Goal: Information Seeking & Learning: Learn about a topic

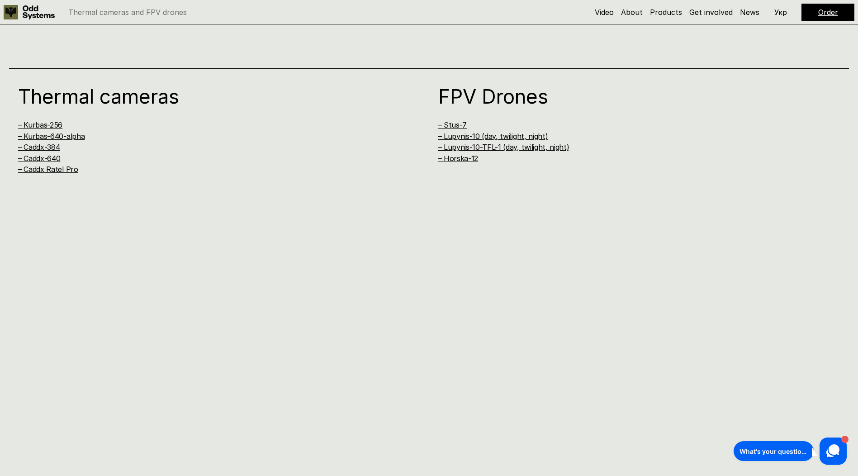
scroll to position [860, 0]
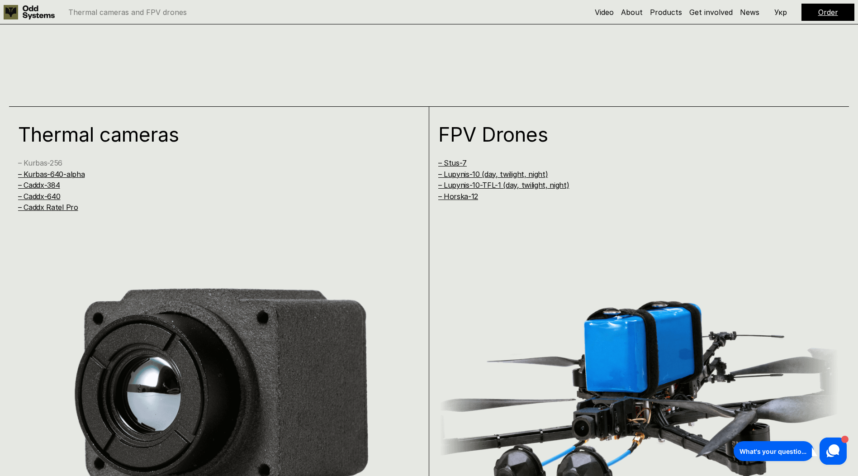
click at [55, 162] on link "– Kurbas-256" at bounding box center [40, 162] width 44 height 9
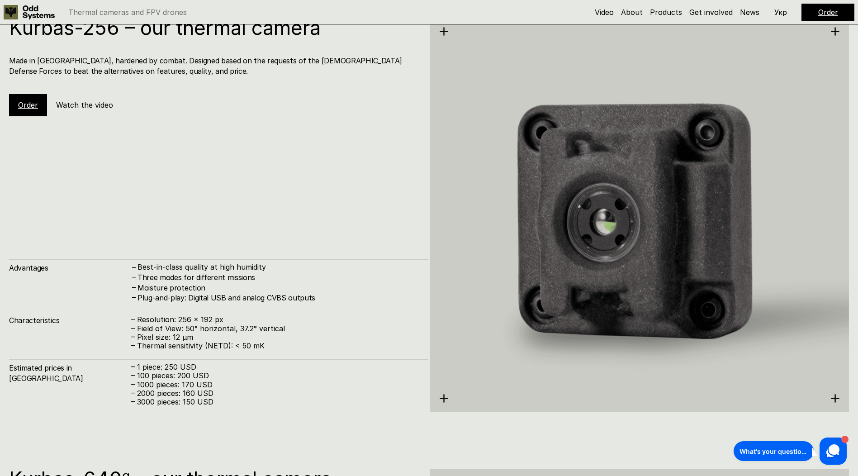
scroll to position [1424, 0]
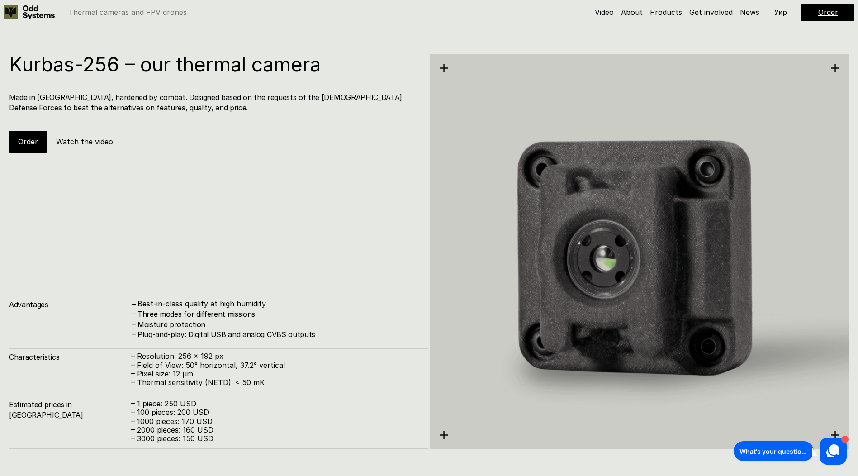
click at [204, 67] on h1 "Kurbas-256 – our thermal camera" at bounding box center [214, 64] width 410 height 20
click at [523, 272] on img at bounding box center [639, 251] width 419 height 431
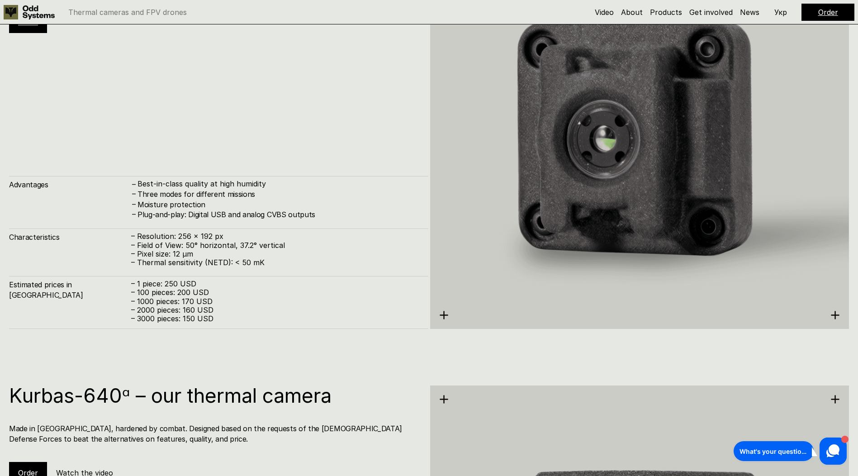
scroll to position [1560, 0]
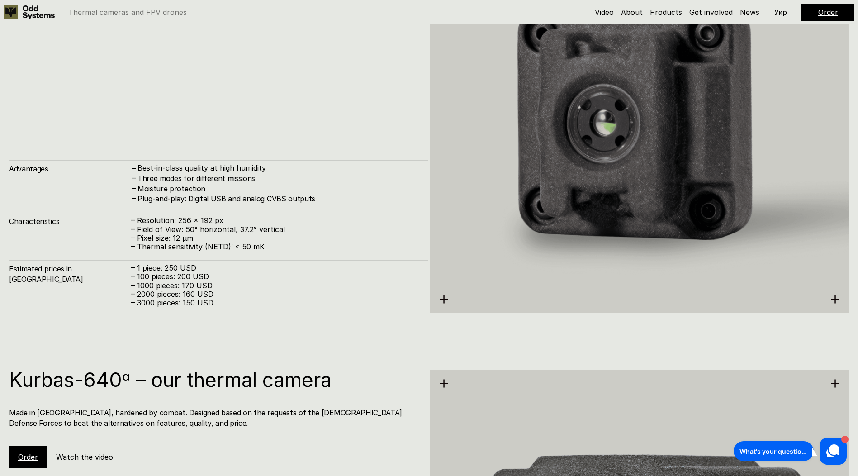
click at [442, 298] on icon at bounding box center [444, 300] width 10 height 10
click at [639, 10] on link "About" at bounding box center [632, 12] width 22 height 9
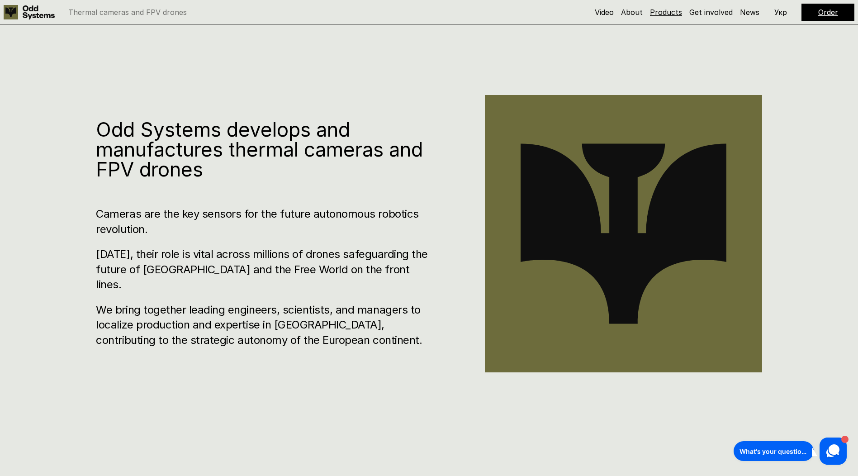
drag, startPoint x: 672, startPoint y: 5, endPoint x: 671, endPoint y: 11, distance: 5.6
click at [672, 6] on div "Video About Products Get involved News Order Укр" at bounding box center [725, 12] width 260 height 17
click at [671, 11] on link "Products" at bounding box center [666, 12] width 32 height 9
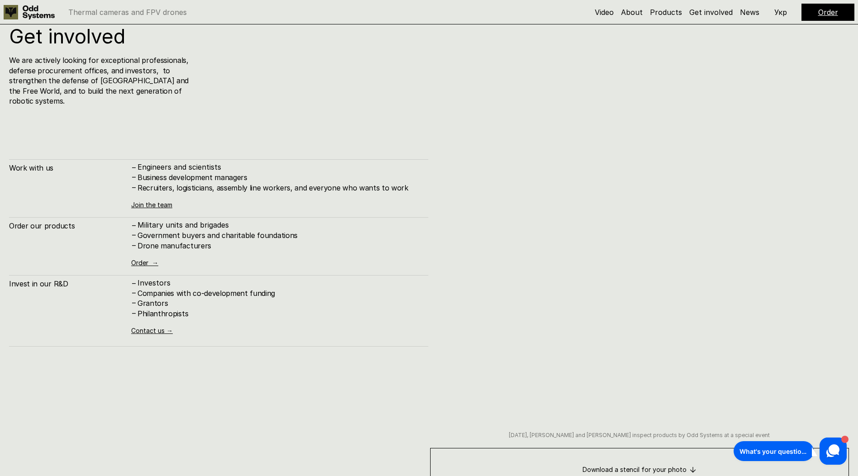
scroll to position [5670, 0]
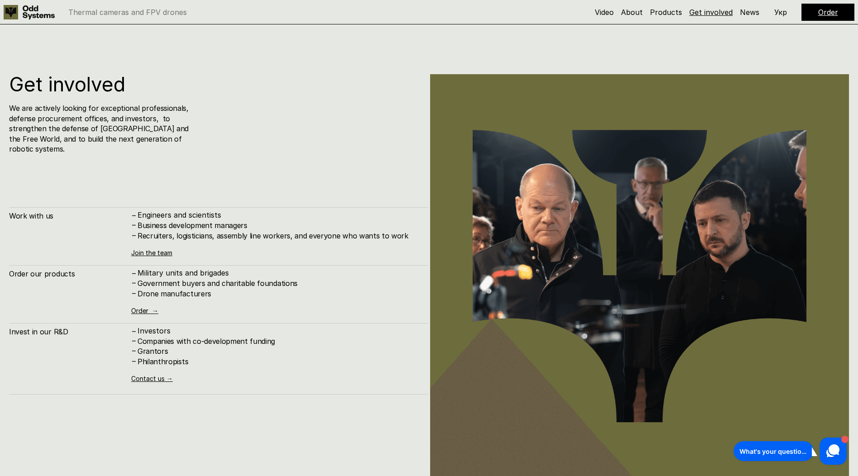
click at [718, 13] on link "Get involved" at bounding box center [711, 12] width 43 height 9
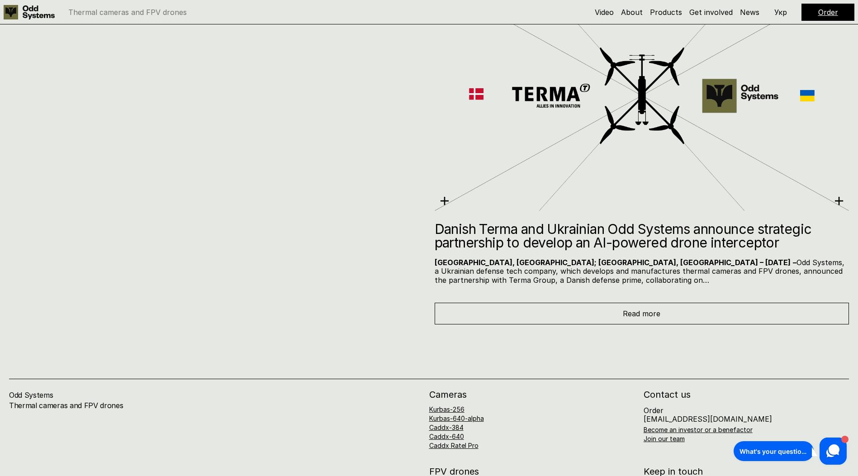
scroll to position [6439, 0]
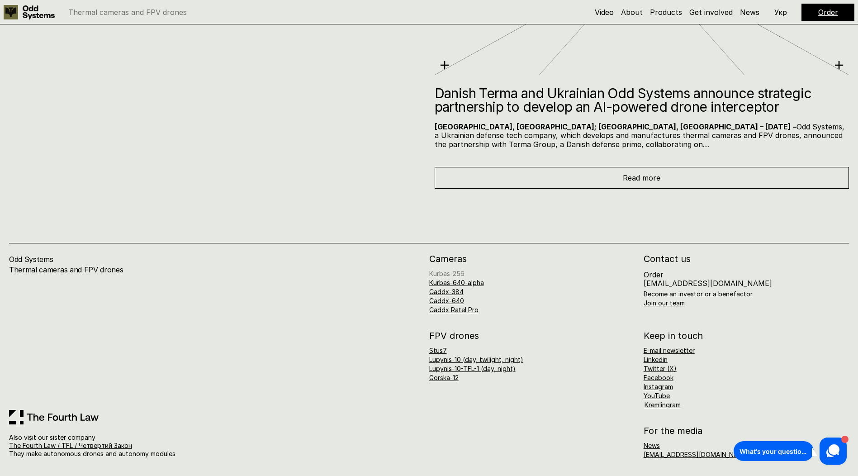
click at [450, 276] on link "Kurbas-256" at bounding box center [446, 274] width 35 height 8
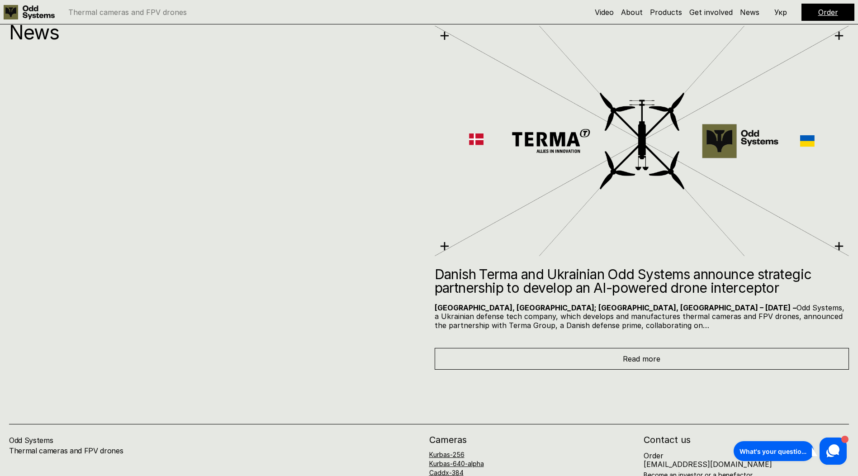
scroll to position [6439, 0]
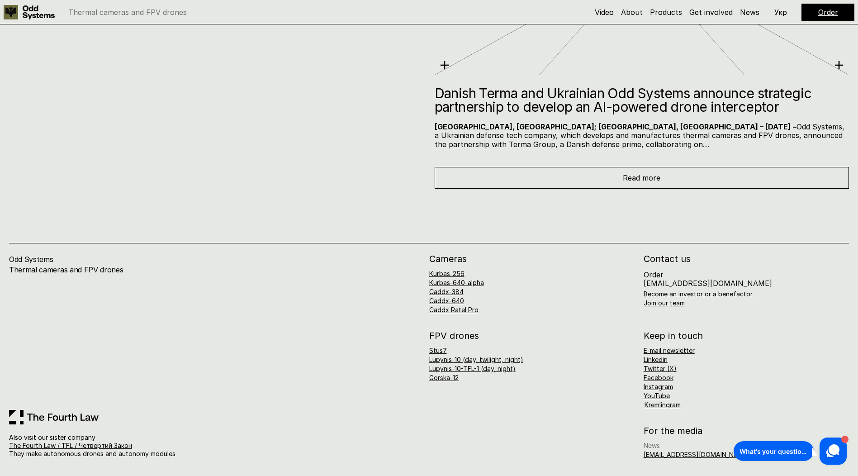
click at [655, 445] on link "News" at bounding box center [652, 446] width 16 height 8
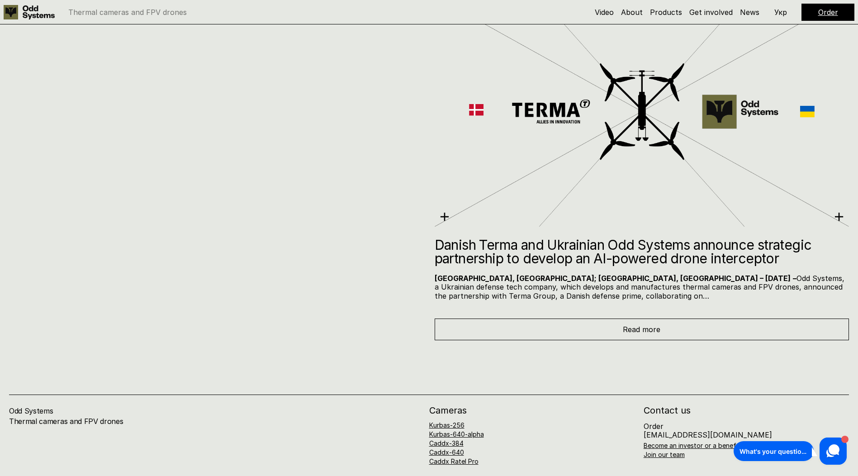
scroll to position [6246, 0]
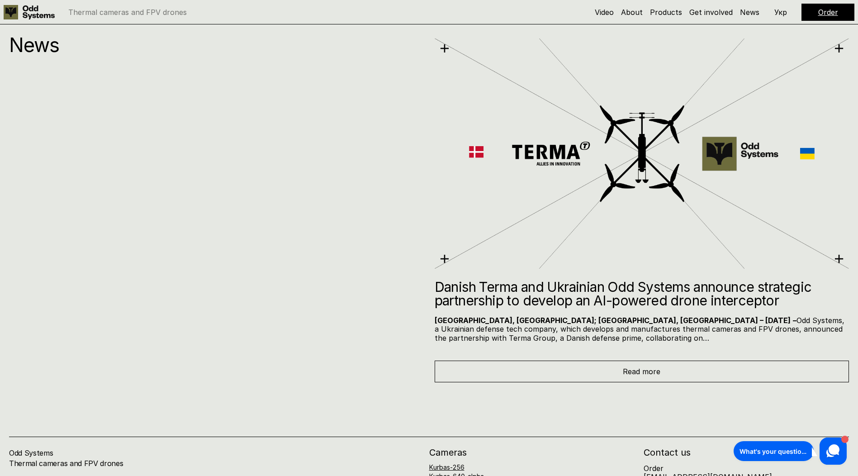
click at [621, 365] on div "Read more" at bounding box center [642, 372] width 415 height 22
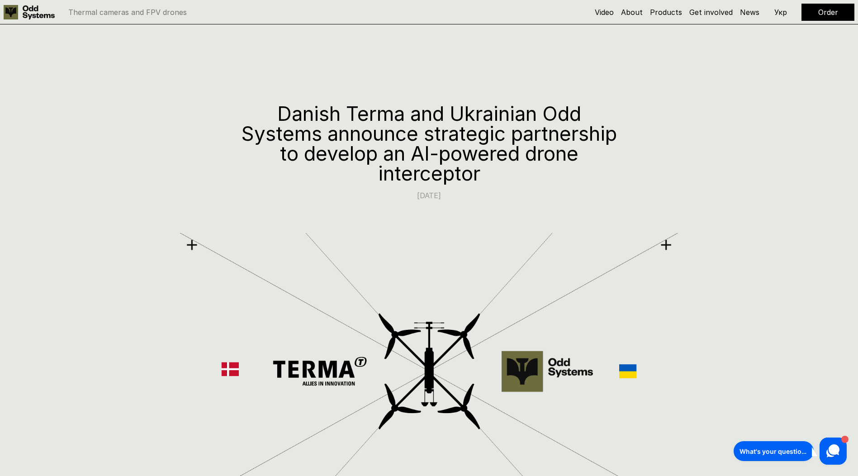
click at [22, 7] on link at bounding box center [32, 12] width 56 height 14
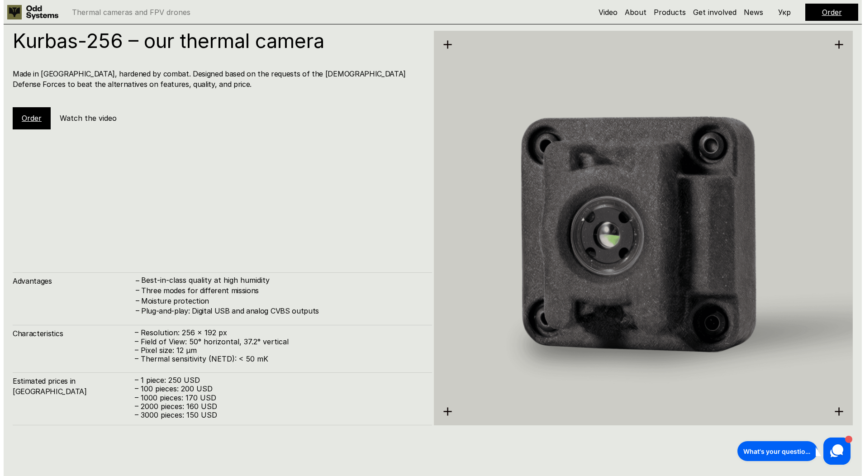
scroll to position [1448, 0]
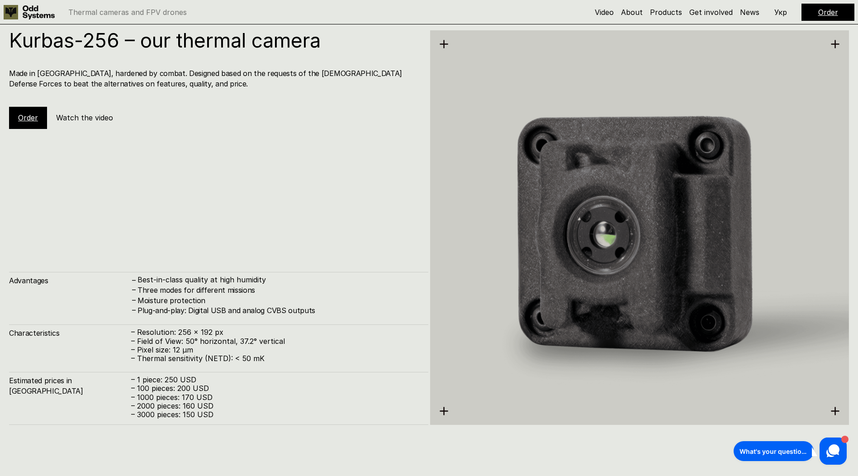
click at [80, 111] on div "Order Watch the video" at bounding box center [71, 118] width 125 height 22
click at [74, 120] on h5 "Watch the video" at bounding box center [84, 118] width 57 height 10
